Goal: Task Accomplishment & Management: Manage account settings

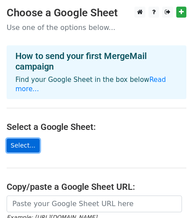
click at [24, 139] on link "Select..." at bounding box center [23, 146] width 33 height 14
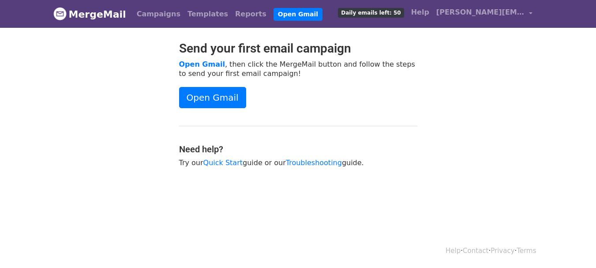
click at [390, 76] on p "Open Gmail , then click the MergeMail button and follow the steps to send your …" at bounding box center [298, 69] width 238 height 19
click at [526, 13] on link "[PERSON_NAME][EMAIL_ADDRESS][PERSON_NAME][DOMAIN_NAME]" at bounding box center [484, 14] width 103 height 21
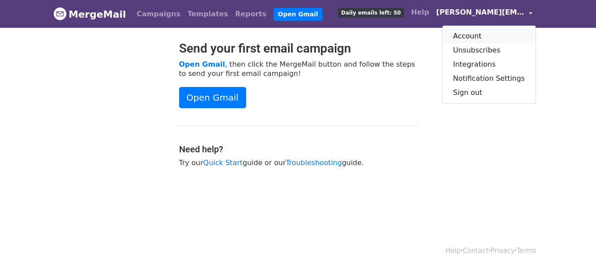
click at [475, 38] on link "Account" at bounding box center [488, 36] width 93 height 14
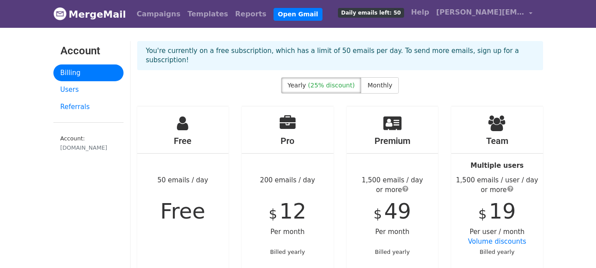
click at [71, 145] on div "solintel.com.br" at bounding box center [88, 147] width 56 height 8
click at [71, 92] on link "Users" at bounding box center [88, 89] width 70 height 17
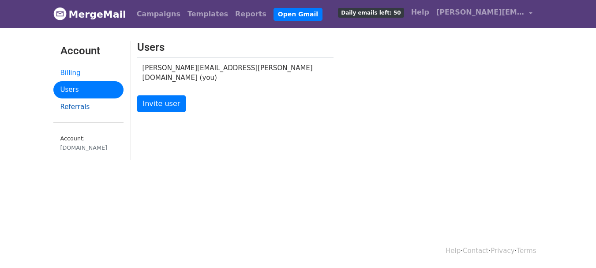
click at [77, 106] on link "Referrals" at bounding box center [88, 106] width 70 height 17
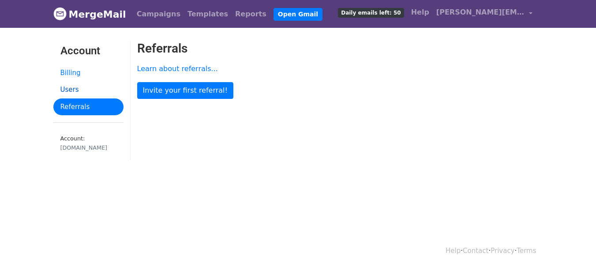
click at [73, 88] on link "Users" at bounding box center [88, 89] width 70 height 17
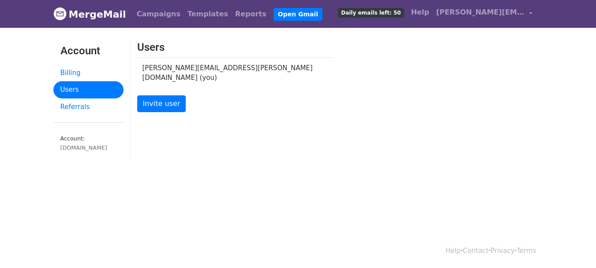
click at [71, 71] on link "Billing" at bounding box center [88, 72] width 70 height 17
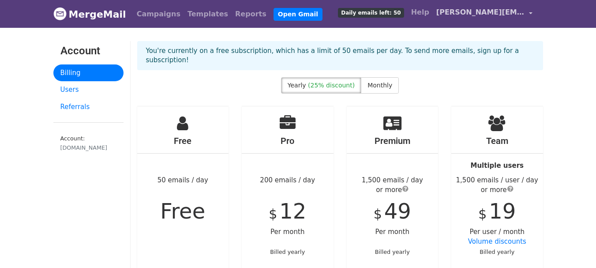
click at [523, 12] on span "[PERSON_NAME][EMAIL_ADDRESS][PERSON_NAME][DOMAIN_NAME]" at bounding box center [480, 12] width 88 height 11
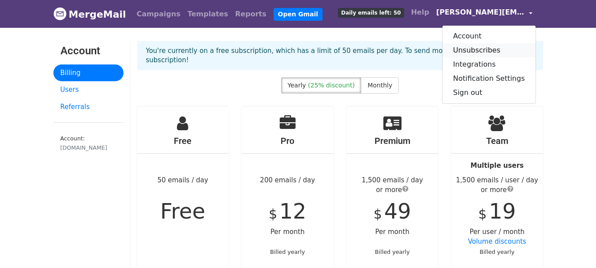
click at [485, 51] on link "Unsubscribes" at bounding box center [488, 50] width 93 height 14
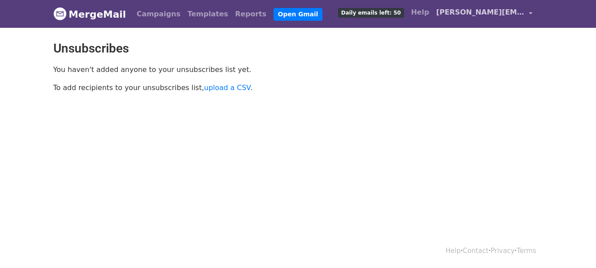
click at [512, 11] on span "[PERSON_NAME][EMAIL_ADDRESS][PERSON_NAME][DOMAIN_NAME]" at bounding box center [480, 12] width 88 height 11
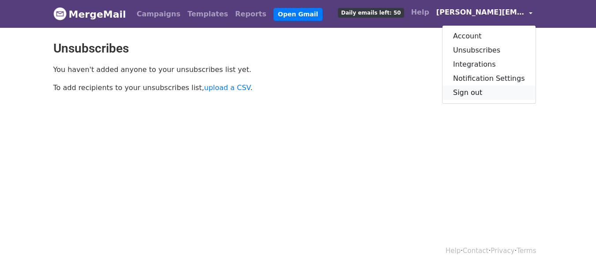
click at [476, 89] on link "Sign out" at bounding box center [488, 93] width 93 height 14
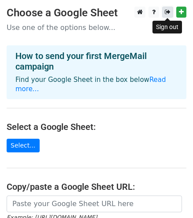
click at [165, 12] on icon at bounding box center [168, 12] width 6 height 6
